Goal: Information Seeking & Learning: Understand process/instructions

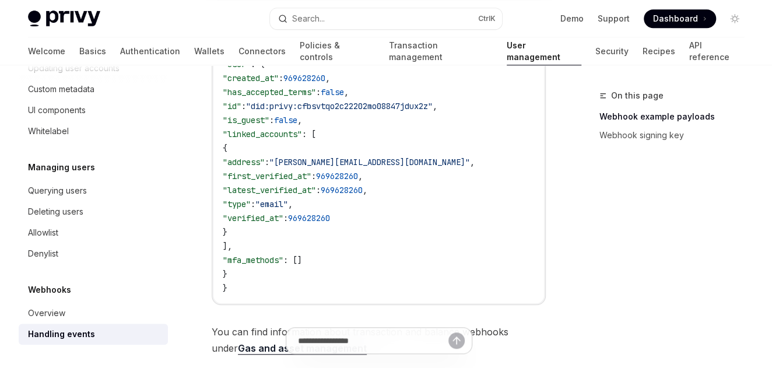
scroll to position [373, 0]
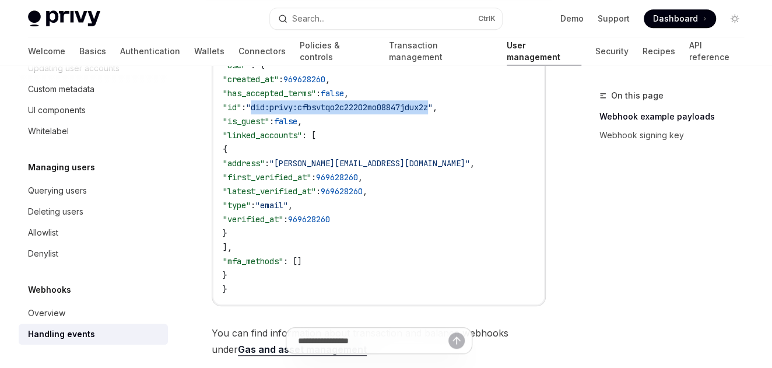
drag, startPoint x: 275, startPoint y: 110, endPoint x: 462, endPoint y: 108, distance: 187.2
click at [433, 108] on span ""did:privy:cfbsvtqo2c22202mo08847jdux2z"" at bounding box center [339, 107] width 187 height 10
copy span "did:privy:cfbsvtqo2c22202mo08847jdux2z"
